Goal: Transaction & Acquisition: Purchase product/service

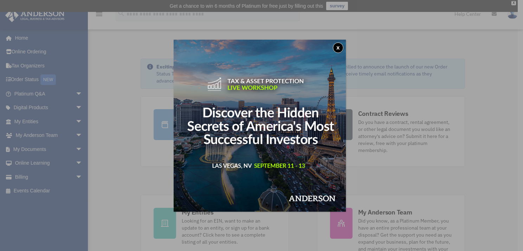
click at [337, 44] on button "x" at bounding box center [338, 47] width 11 height 11
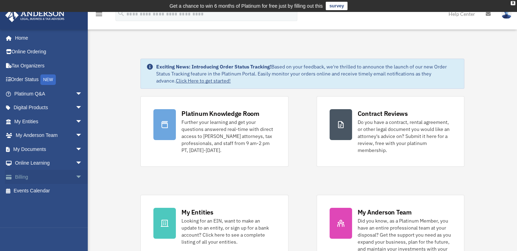
click at [25, 174] on link "Billing arrow_drop_down" at bounding box center [49, 177] width 88 height 14
click at [75, 176] on span "arrow_drop_down" at bounding box center [82, 177] width 14 height 14
click at [55, 190] on link "$ Open Invoices" at bounding box center [51, 191] width 83 height 14
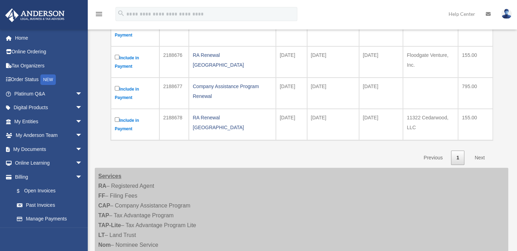
scroll to position [140, 0]
click at [477, 155] on link "Next" at bounding box center [479, 157] width 21 height 14
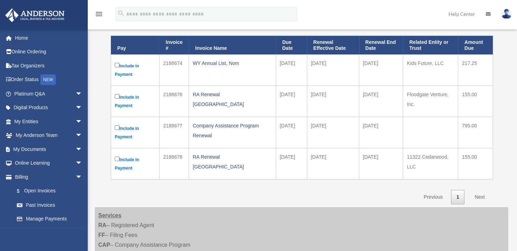
scroll to position [105, 0]
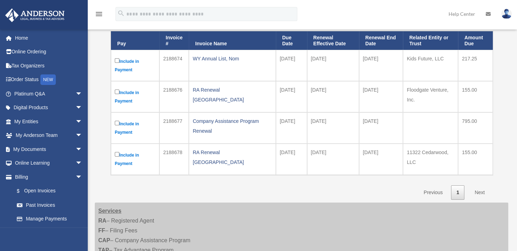
click at [481, 192] on link "Next" at bounding box center [479, 192] width 21 height 14
click at [127, 61] on label "Include in Payment" at bounding box center [135, 65] width 41 height 17
click at [483, 193] on link "Next" at bounding box center [479, 192] width 21 height 14
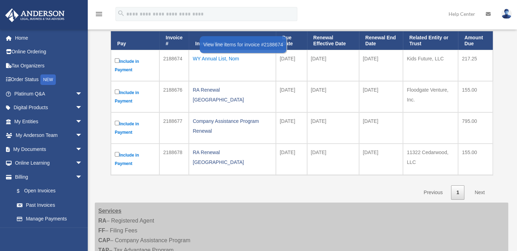
click at [222, 60] on div "WY Annual List, Nom" at bounding box center [232, 59] width 79 height 10
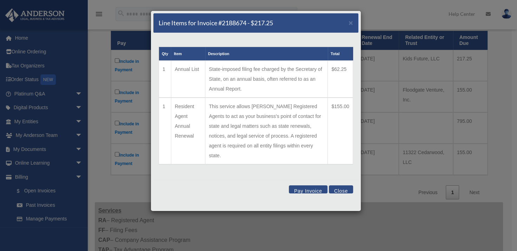
click at [309, 185] on button "Pay Invoice" at bounding box center [308, 189] width 39 height 8
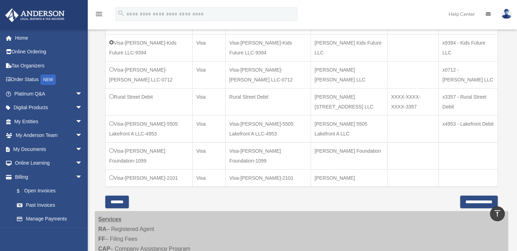
scroll to position [421, 0]
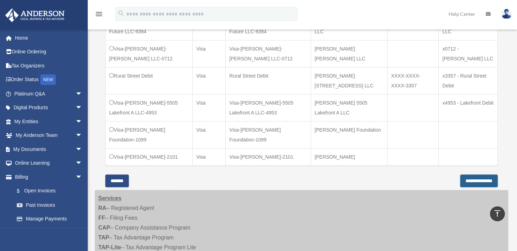
click at [461, 187] on input "**********" at bounding box center [479, 181] width 38 height 13
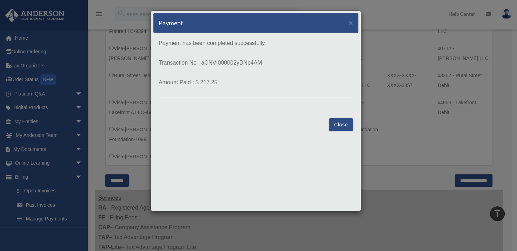
click at [341, 126] on button "Close" at bounding box center [341, 124] width 24 height 13
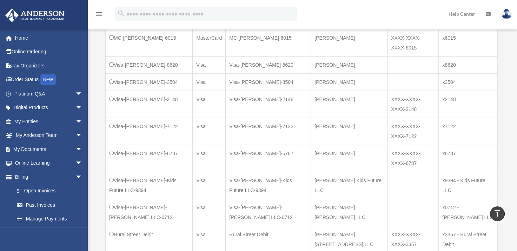
scroll to position [246, 0]
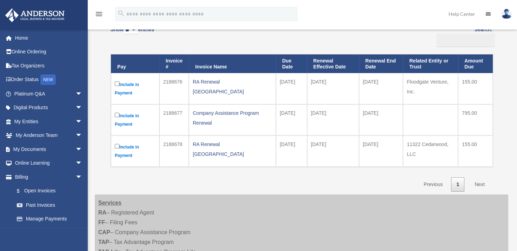
scroll to position [47, 0]
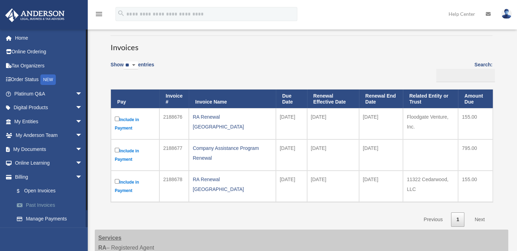
click at [35, 202] on link "Past Invoices" at bounding box center [51, 205] width 83 height 14
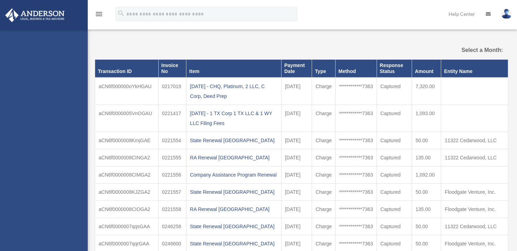
select select
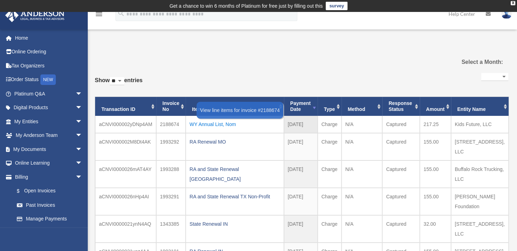
click at [199, 124] on div "WY Annual List, Nom" at bounding box center [235, 124] width 91 height 10
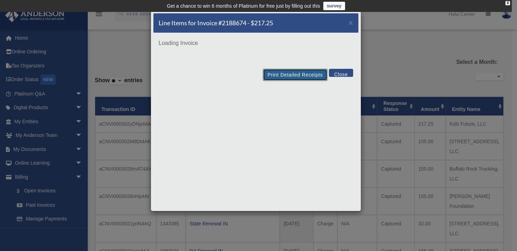
click at [284, 75] on button "Print Detailed Receipts" at bounding box center [295, 75] width 64 height 12
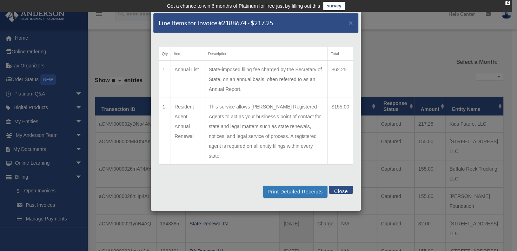
click at [334, 186] on button "Close" at bounding box center [341, 190] width 24 height 8
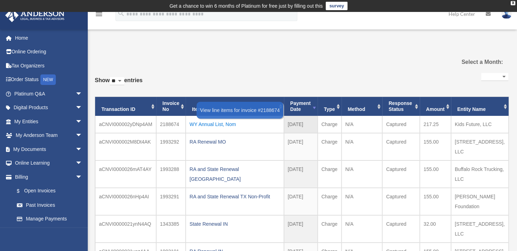
click at [213, 123] on div "WY Annual List, Nom" at bounding box center [235, 124] width 91 height 10
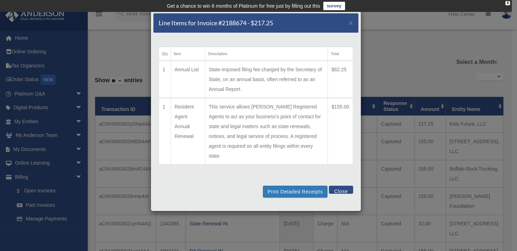
click at [337, 71] on td "$62.25" at bounding box center [340, 79] width 25 height 37
click at [267, 92] on td "State-imposed filing fee charged by the Secretary of State, on an annual basis,…" at bounding box center [266, 79] width 123 height 37
click at [340, 186] on button "Close" at bounding box center [341, 190] width 24 height 8
